Goal: Task Accomplishment & Management: Manage account settings

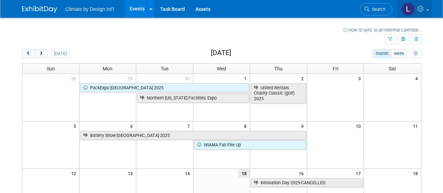
click at [427, 12] on link at bounding box center [414, 8] width 34 height 17
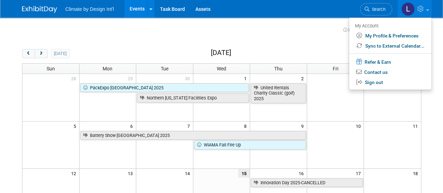
click at [324, 32] on td at bounding box center [191, 28] width 304 height 9
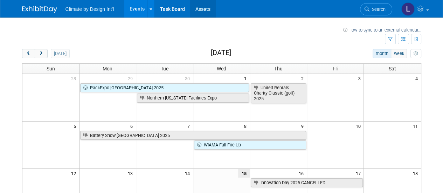
click at [201, 9] on link "Assets" at bounding box center [203, 8] width 26 height 17
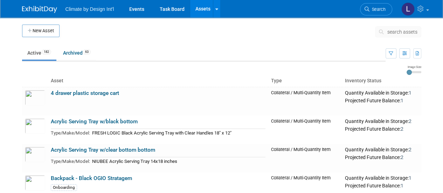
click at [395, 32] on span "search assets" at bounding box center [402, 32] width 30 height 6
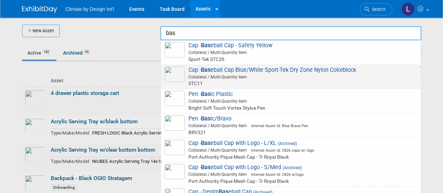
click at [203, 76] on span "Collateral / Multi-Quantity Item" at bounding box center [292, 77] width 250 height 6
type input "Cap - Baseball Cap Blue/White Sport-Tek Dry Zone Nylon Colorblock"
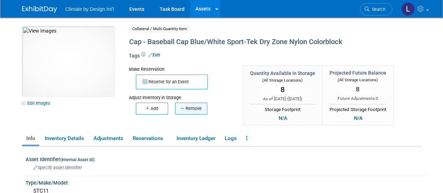
click at [181, 107] on icon "button" at bounding box center [182, 108] width 5 height 5
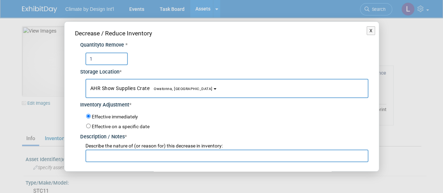
type input "1"
click at [195, 91] on button "AHR Show Supplies Crate Owatonna, MN" at bounding box center [226, 88] width 283 height 19
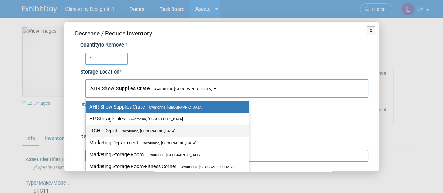
click at [149, 128] on label "LIGHT Depot Owatonna, MN" at bounding box center [165, 130] width 152 height 9
click at [87, 128] on input "LIGHT Depot Owatonna, MN" at bounding box center [84, 130] width 5 height 5
select select "11223605"
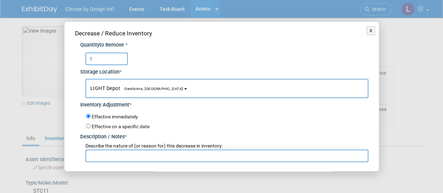
click at [106, 156] on input "text" at bounding box center [226, 155] width 283 height 13
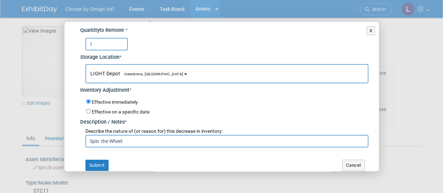
scroll to position [20, 0]
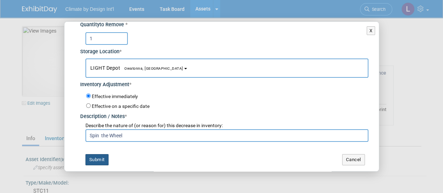
type input "Spin the Wheel"
click at [94, 162] on button "Submit" at bounding box center [96, 159] width 23 height 11
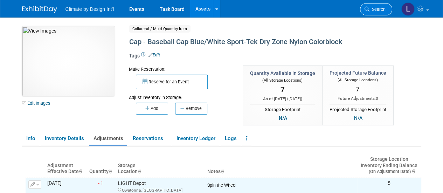
click at [372, 12] on span "Search" at bounding box center [377, 9] width 16 height 5
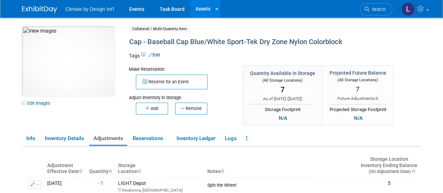
click at [203, 16] on link "Assets" at bounding box center [203, 8] width 26 height 17
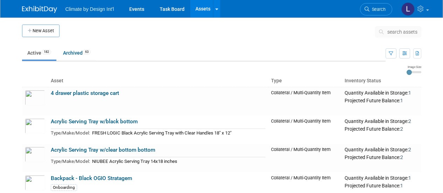
click at [391, 35] on button "search assets" at bounding box center [398, 31] width 46 height 11
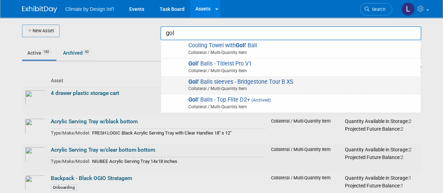
click at [209, 88] on span "Collateral / Multi-Quantity Item" at bounding box center [292, 88] width 250 height 6
type input "Golf Balls sleeves - Bridgestone Tour B XS"
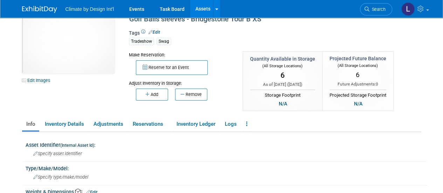
scroll to position [35, 0]
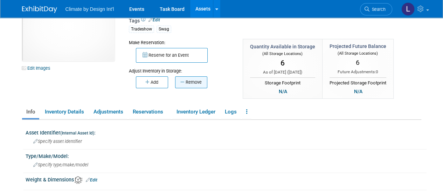
click at [199, 83] on button "Remove" at bounding box center [191, 82] width 32 height 12
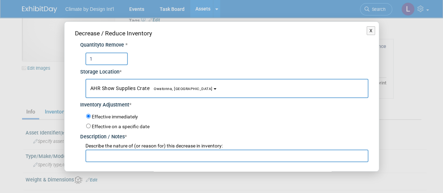
type input "1"
click at [171, 88] on span "Owatonna, [GEOGRAPHIC_DATA]" at bounding box center [180, 88] width 63 height 5
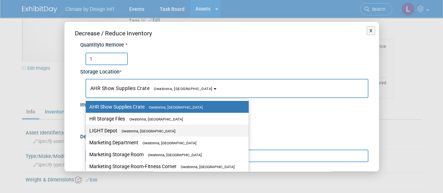
click at [159, 132] on label "LIGHT Depot Owatonna, MN" at bounding box center [165, 130] width 152 height 9
click at [87, 132] on input "LIGHT Depot Owatonna, MN" at bounding box center [84, 130] width 5 height 5
select select "11223605"
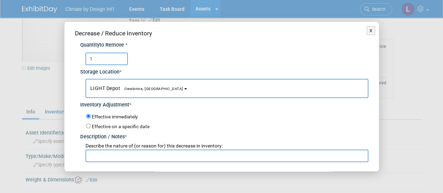
click at [106, 155] on input "text" at bounding box center [226, 155] width 283 height 13
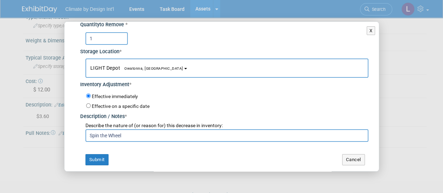
scroll to position [175, 0]
type input "Spin the Wheel"
click at [101, 159] on button "Submit" at bounding box center [96, 159] width 23 height 11
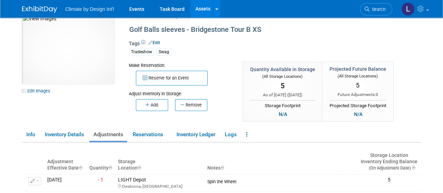
scroll to position [0, 0]
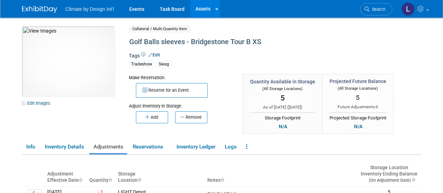
click at [206, 8] on link "Assets" at bounding box center [203, 8] width 26 height 17
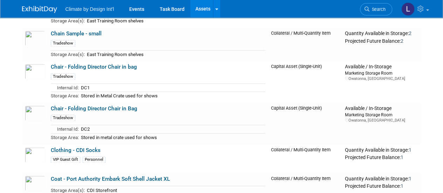
scroll to position [980, 0]
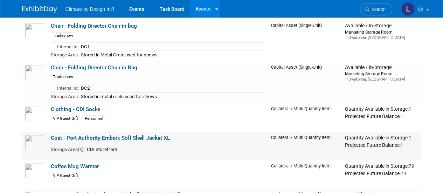
click at [139, 138] on td "Coat - Port Authority Embark Soft Shell Jacket XL Storage Area(s): CDI Storefro…" at bounding box center [158, 146] width 220 height 28
click at [139, 134] on link "Coat - Port Authority Embark Soft Shell Jacket XL" at bounding box center [110, 137] width 119 height 6
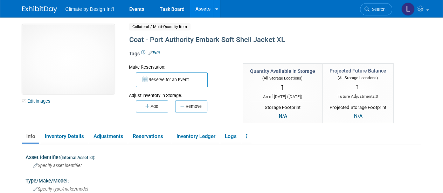
scroll to position [35, 0]
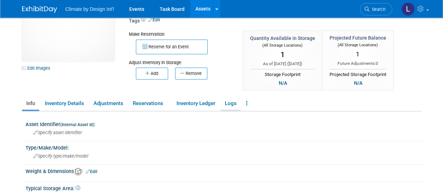
click at [228, 105] on link "Logs" at bounding box center [230, 103] width 20 height 12
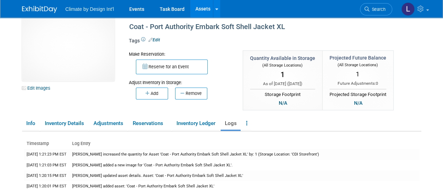
scroll to position [0, 0]
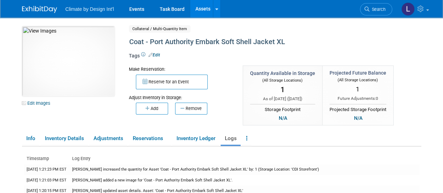
click at [203, 11] on link "Assets" at bounding box center [203, 8] width 26 height 17
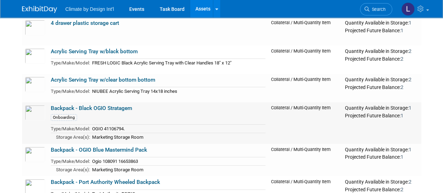
click at [113, 108] on link "Backpack - Black OGIO Stratagem" at bounding box center [91, 108] width 81 height 6
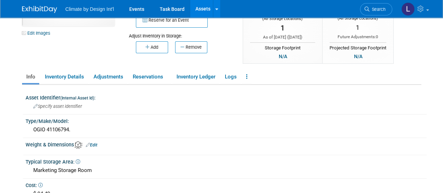
scroll to position [70, 0]
click at [232, 79] on link "Logs" at bounding box center [230, 77] width 20 height 12
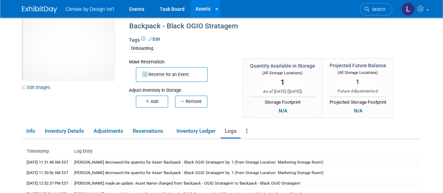
scroll to position [0, 0]
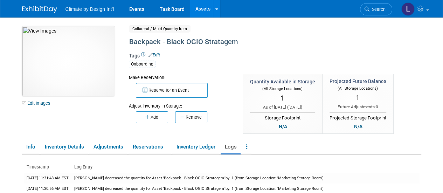
click at [203, 11] on link "Assets" at bounding box center [203, 8] width 26 height 17
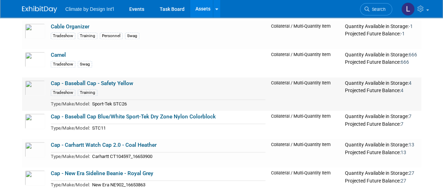
scroll to position [490, 0]
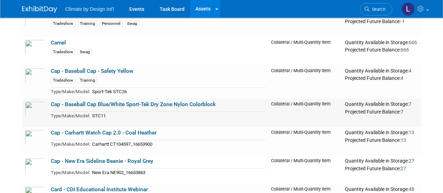
click at [184, 101] on link "Cap - Baseball Cap Blue/White Sport-Tek Dry Zone Nylon Colorblock" at bounding box center [133, 104] width 165 height 6
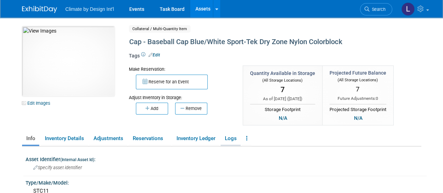
click at [236, 138] on link "Logs" at bounding box center [230, 138] width 20 height 12
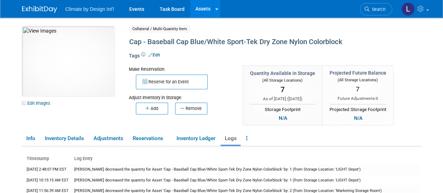
click at [207, 12] on link "Assets" at bounding box center [203, 8] width 26 height 17
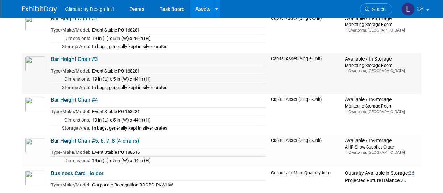
scroll to position [315, 0]
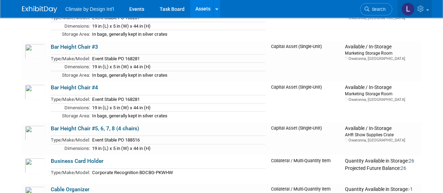
click at [427, 12] on link at bounding box center [414, 8] width 34 height 17
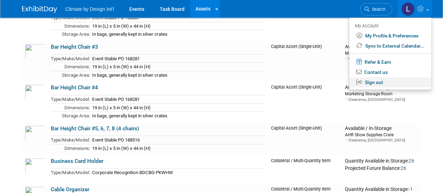
click at [374, 86] on link "Sign out" at bounding box center [390, 82] width 82 height 10
